Goal: Information Seeking & Learning: Find specific fact

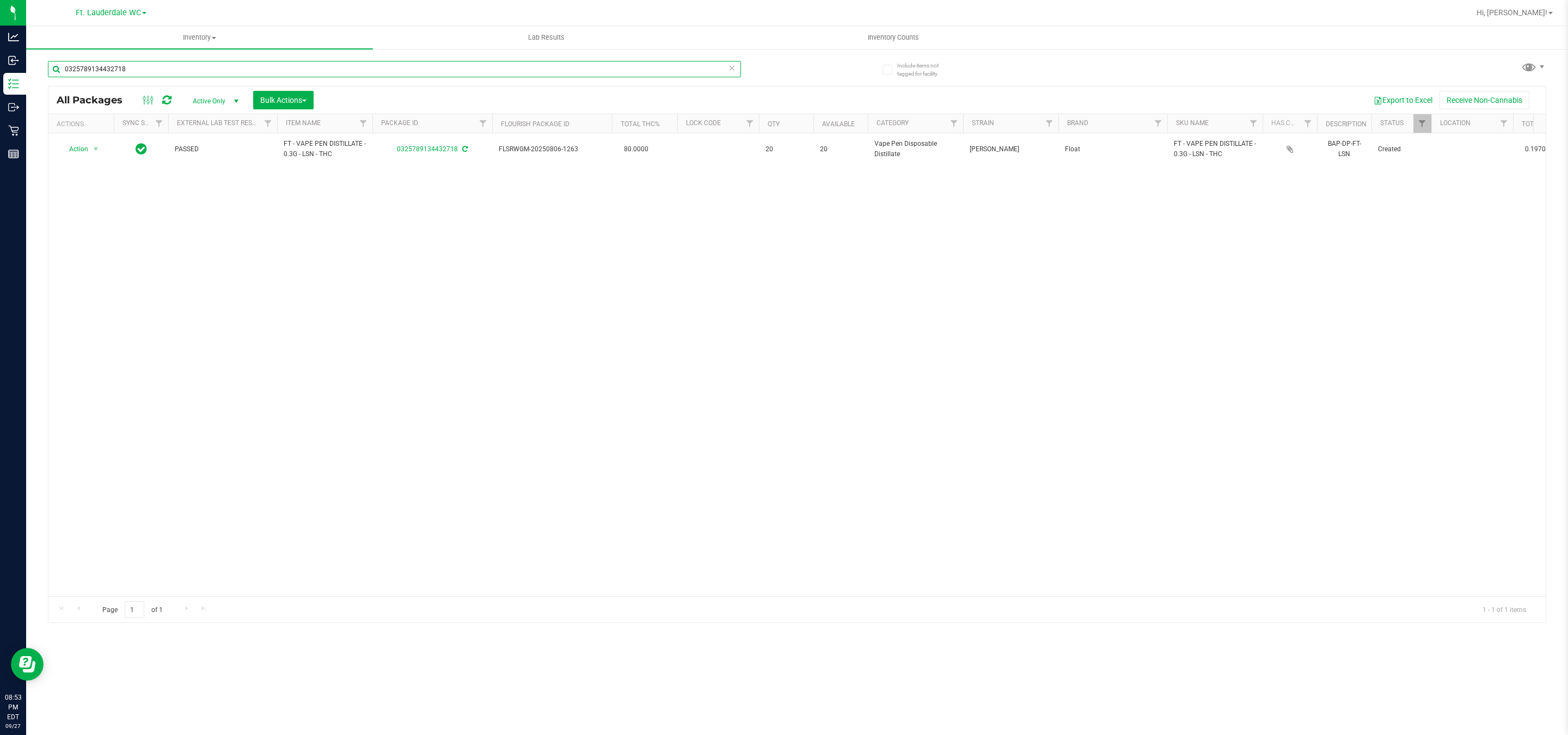
click at [376, 62] on input "0325789134432718" at bounding box center [394, 69] width 693 height 16
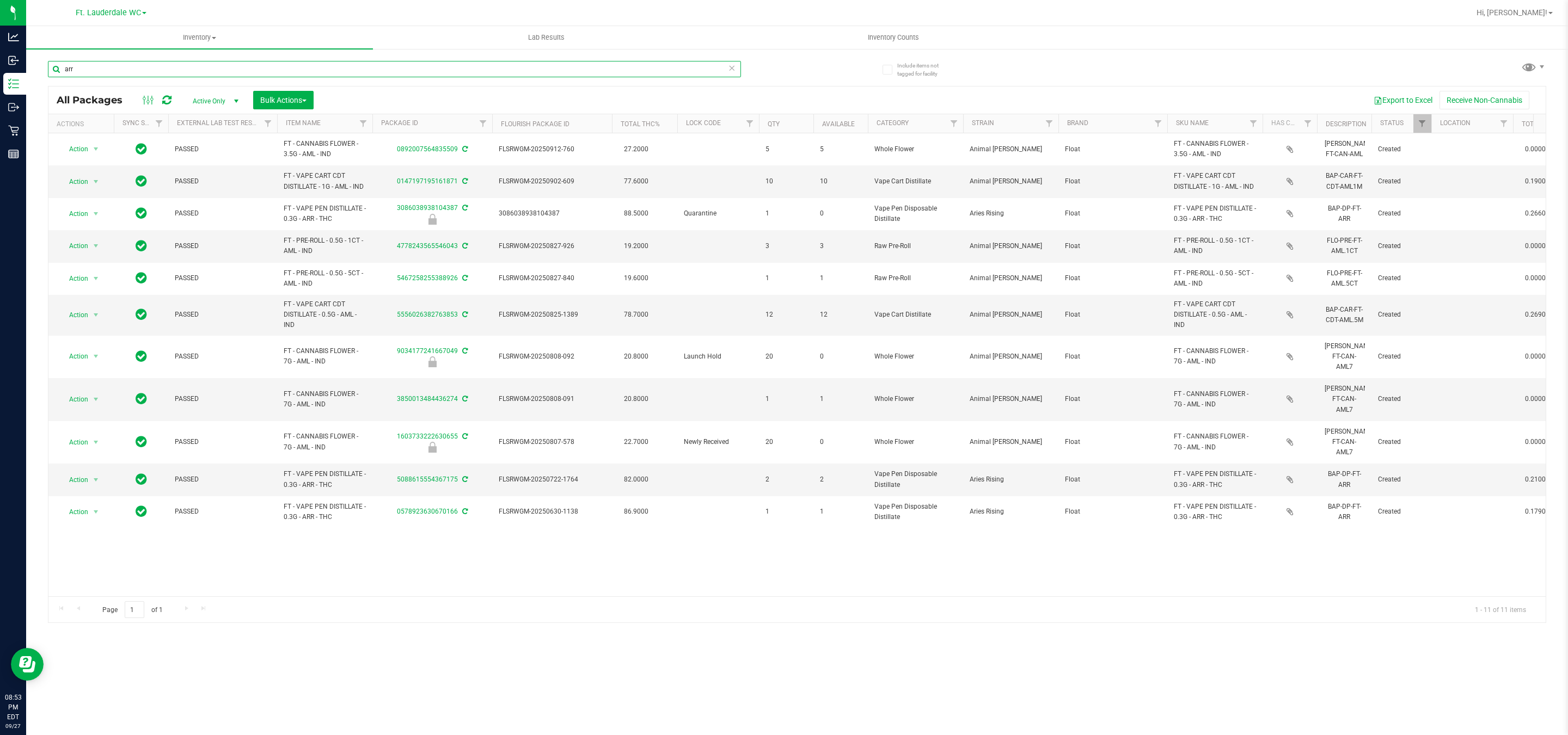
click at [257, 62] on input "arr" at bounding box center [394, 69] width 693 height 16
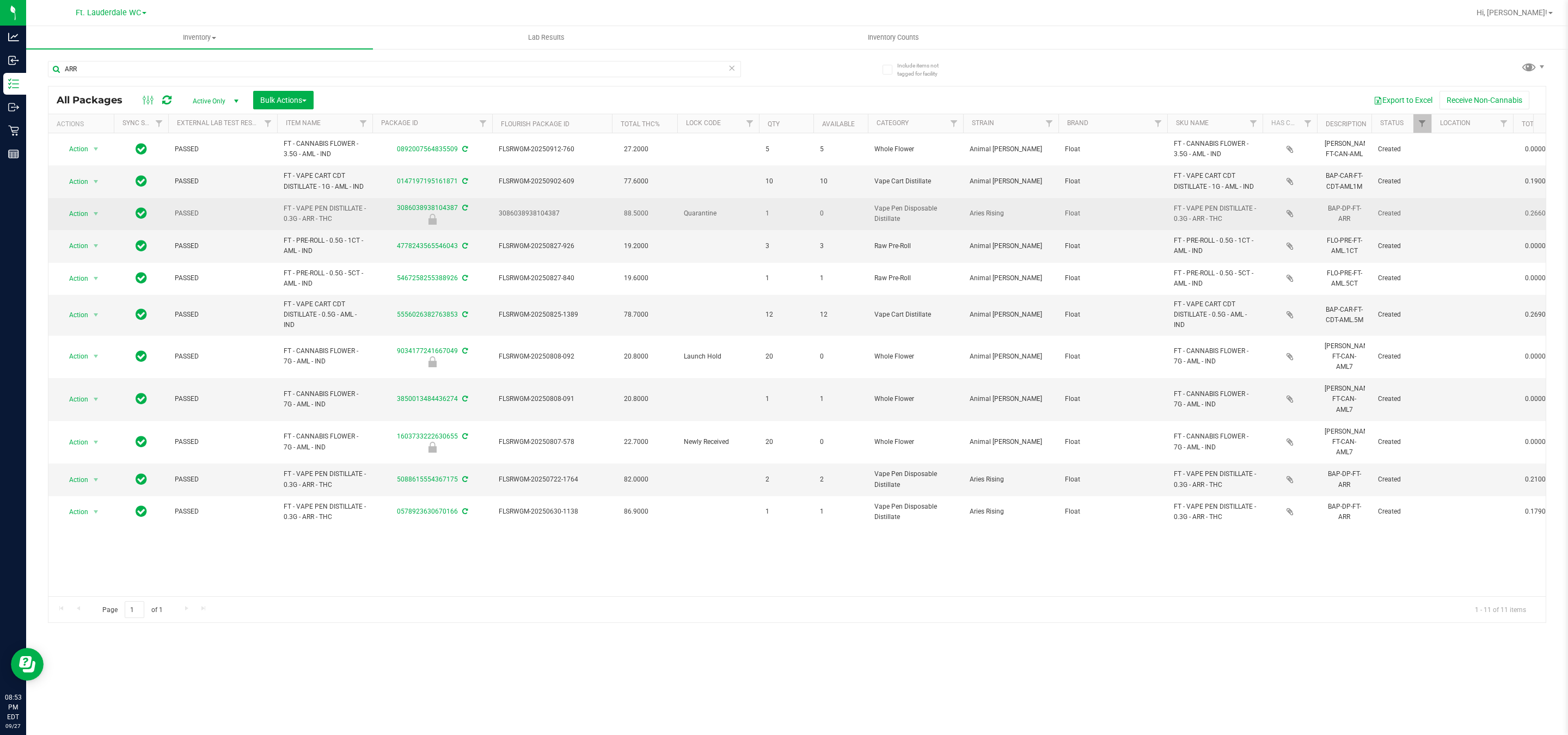
drag, startPoint x: 278, startPoint y: 207, endPoint x: 347, endPoint y: 229, distance: 72.4
click at [347, 229] on td "FT - VAPE PEN DISTILLATE - 0.3G - ARR - THC" at bounding box center [324, 214] width 95 height 32
copy span "FT - VAPE PEN DISTILLATE - 0.3G - ARR - THC"
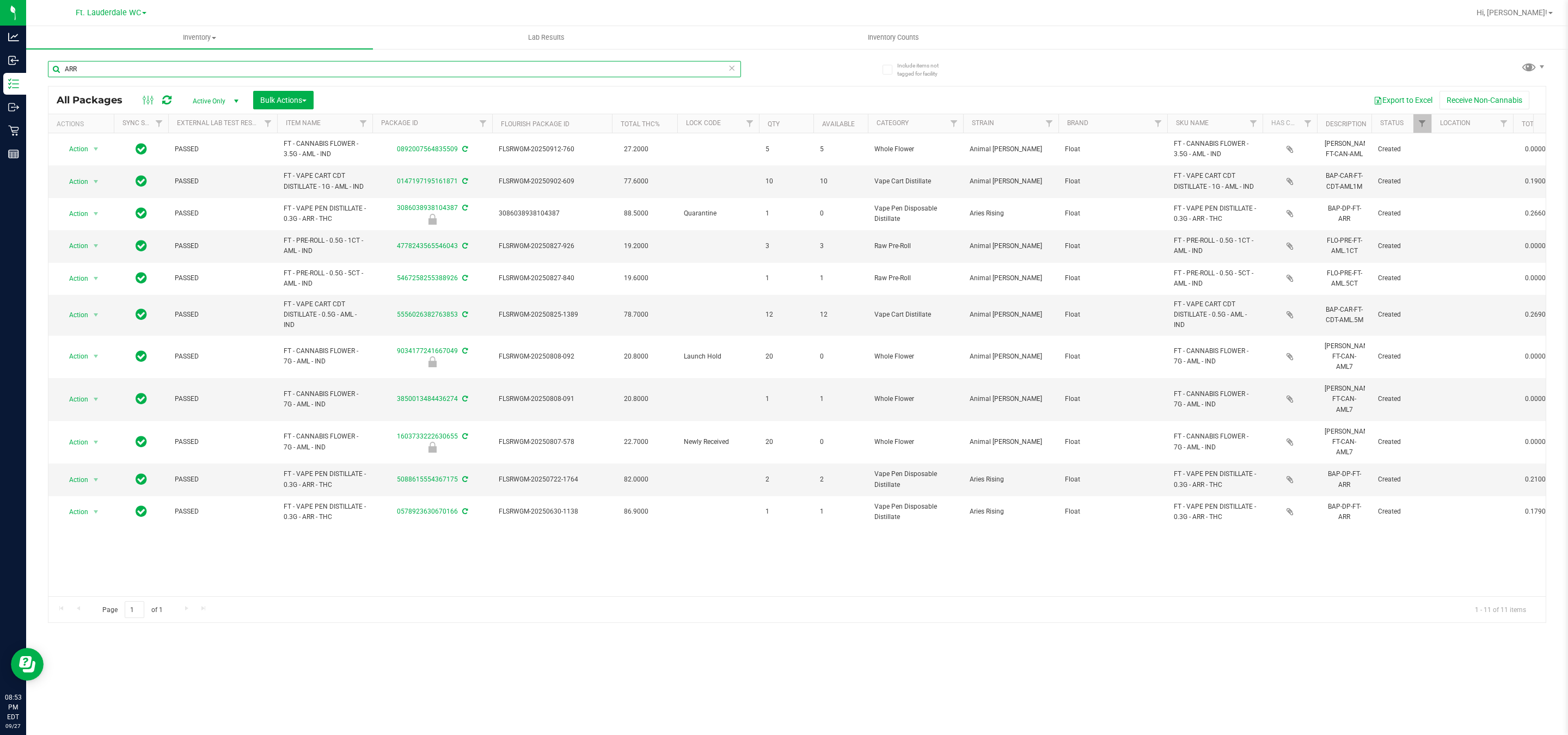
click at [131, 74] on input "ARR" at bounding box center [394, 69] width 693 height 16
paste input "FT - VAPE PEN DISTILLATE - 0.3G - ARR - THC"
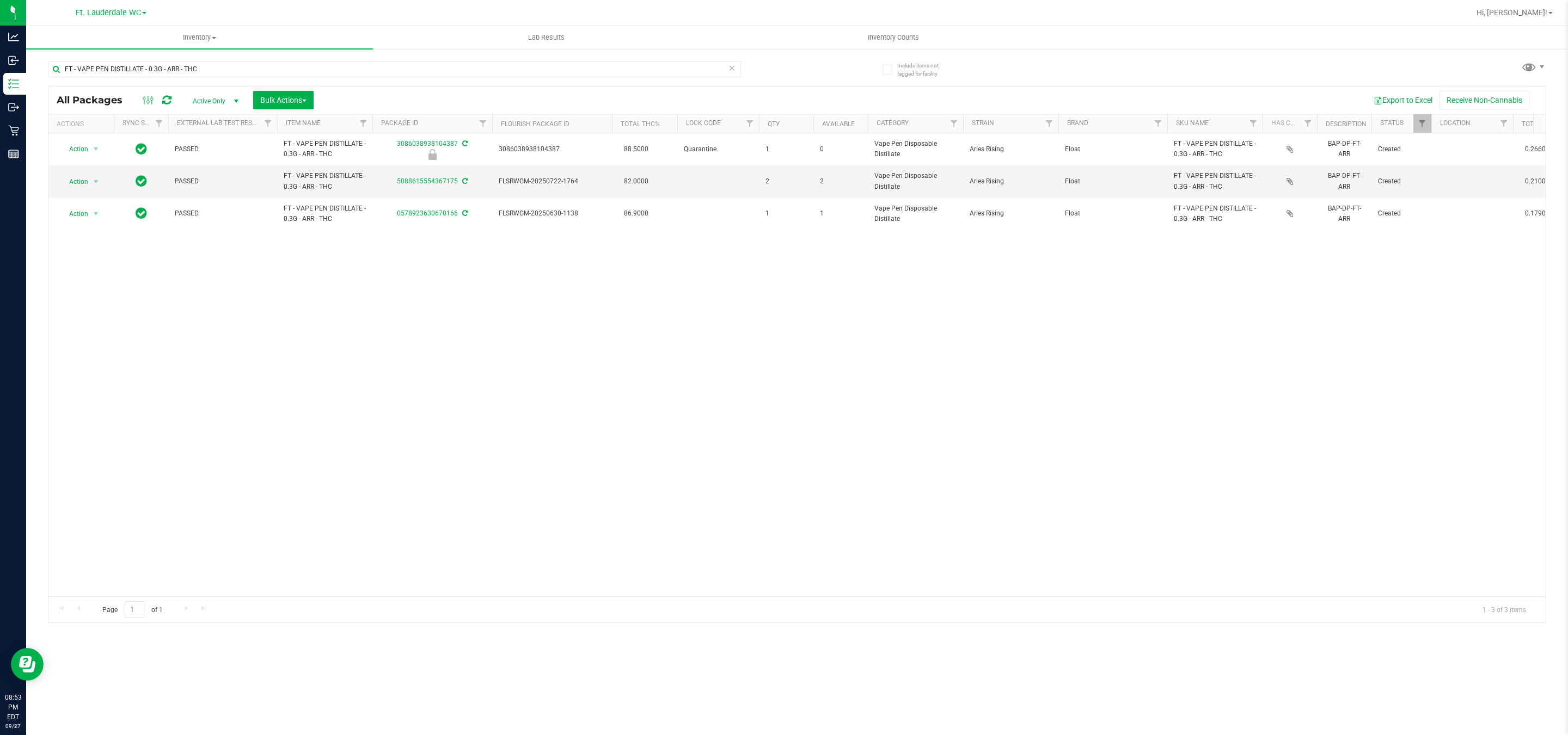
click at [714, 238] on div "Action Action Edit attributes Global inventory Locate package Package audit log…" at bounding box center [797, 365] width 1497 height 463
click at [409, 253] on div "Action Action Edit attributes Global inventory Locate package Package audit log…" at bounding box center [797, 365] width 1497 height 463
click at [417, 273] on div "Action Action Edit attributes Global inventory Locate package Package audit log…" at bounding box center [797, 365] width 1497 height 463
click at [185, 74] on input "FT - VAPE PEN DISTILLATE - 0.3G - ARR - THC" at bounding box center [394, 69] width 693 height 16
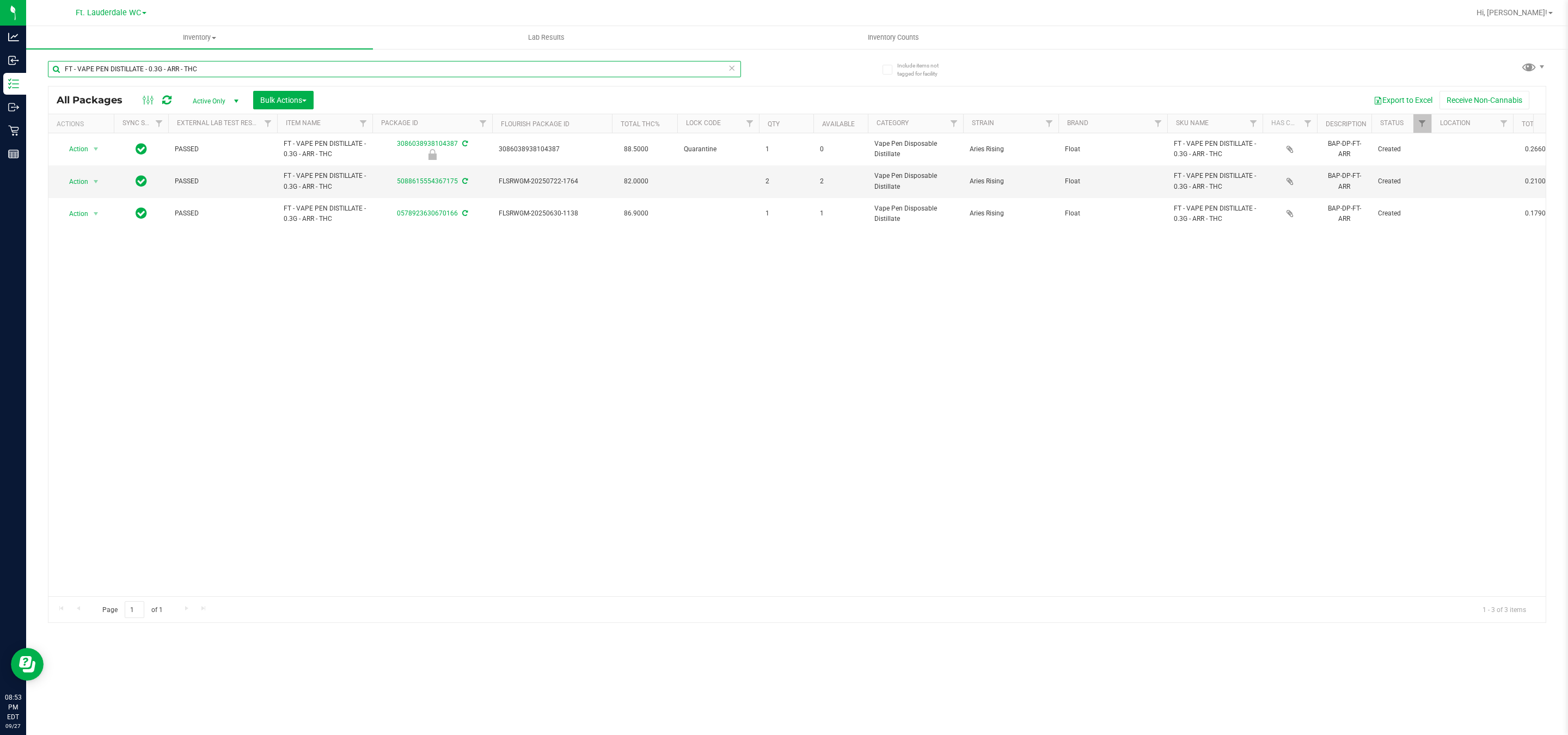
click at [185, 74] on input "FT - VAPE PEN DISTILLATE - 0.3G - ARR - THC" at bounding box center [394, 69] width 693 height 16
click at [171, 82] on div "FT - VAPE PEN DISTILLATE - 0.3G - ARR - THC" at bounding box center [394, 74] width 693 height 25
click at [169, 73] on input "FT - VAPE PEN DISTILLATE - 0.3G - ARR - THC" at bounding box center [394, 69] width 693 height 16
type input "FT - VAPE PEN DISTILLATE - 0.3G - LSN - THC"
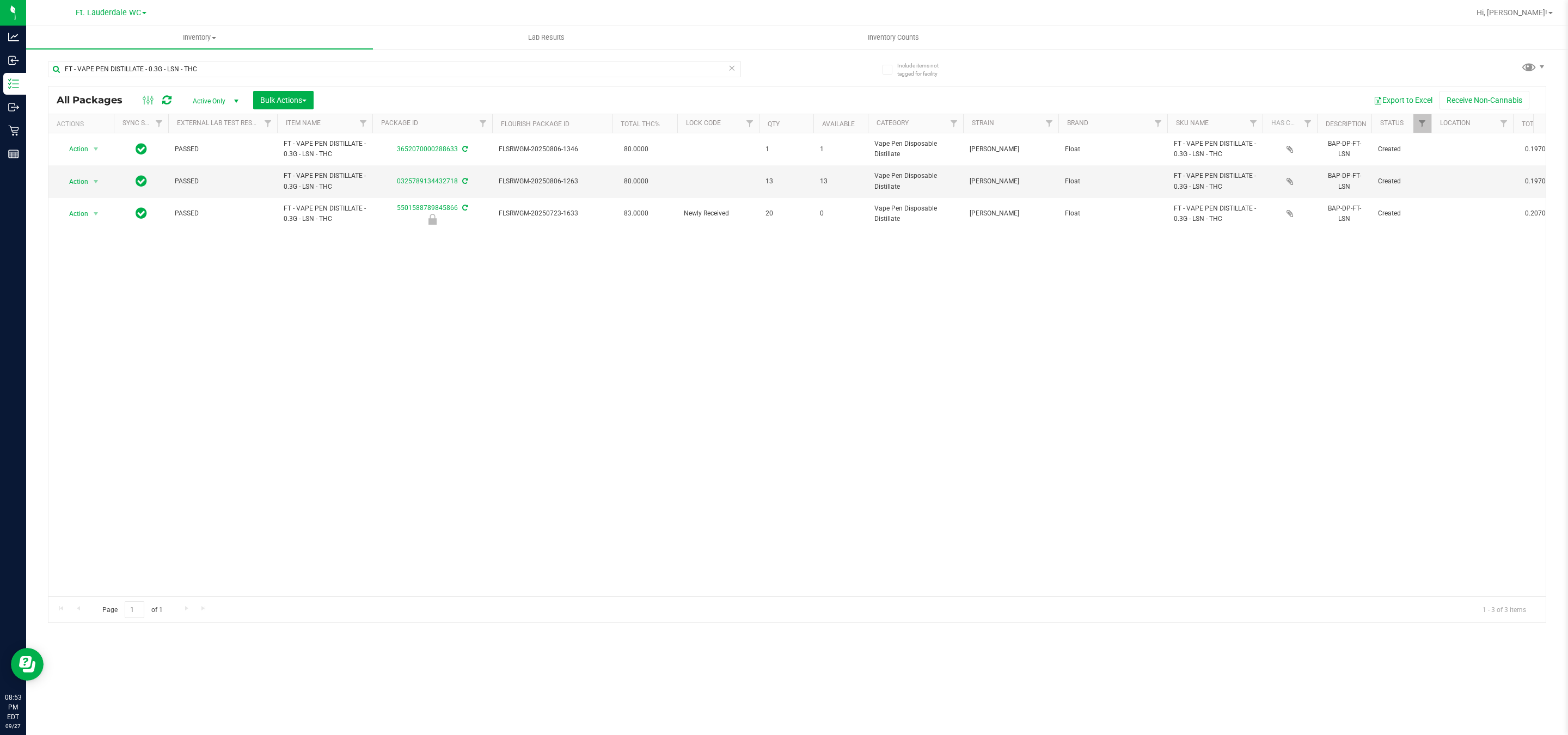
click at [322, 282] on div "Action Action Adjust qty Create package Edit attributes Global inventory Locate…" at bounding box center [797, 365] width 1497 height 463
click at [673, 291] on div "Action Action Adjust qty Create package Edit attributes Global inventory Locate…" at bounding box center [797, 365] width 1497 height 463
click at [449, 257] on div "Action Action Adjust qty Create package Edit attributes Global inventory Locate…" at bounding box center [797, 365] width 1497 height 463
click at [476, 277] on div "Action Action Adjust qty Create package Edit attributes Global inventory Locate…" at bounding box center [797, 365] width 1497 height 463
click at [630, 379] on div "Action Action Adjust qty Create package Edit attributes Global inventory Locate…" at bounding box center [797, 365] width 1497 height 463
